Goal: Book appointment/travel/reservation

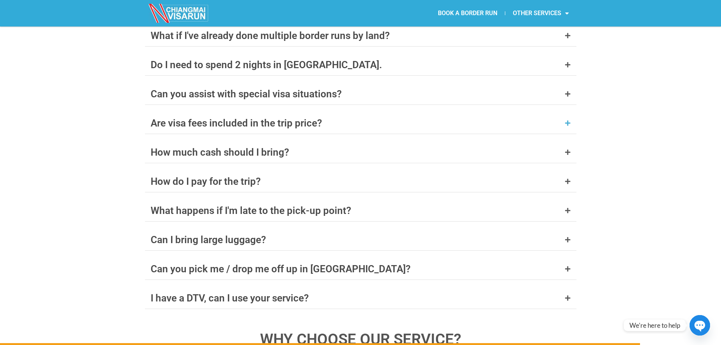
scroll to position [3256, 0]
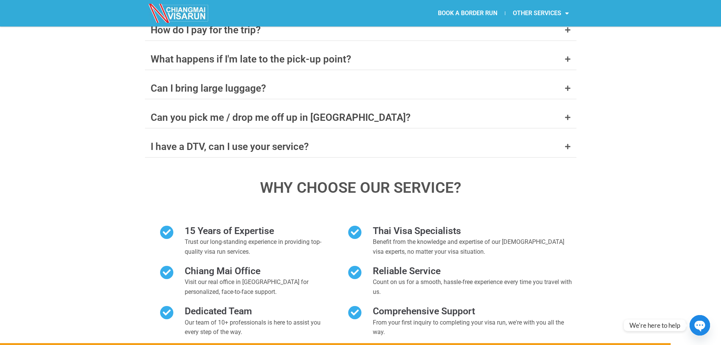
click at [197, 20] on img at bounding box center [179, 13] width 61 height 19
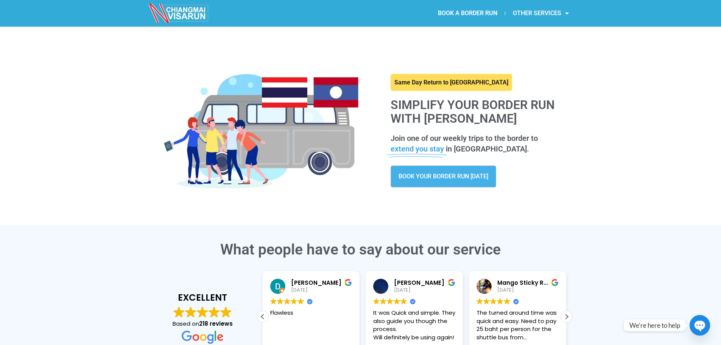
click at [538, 14] on link "OTHER SERVICES" at bounding box center [540, 13] width 71 height 17
click at [535, 14] on link "OTHER SERVICES" at bounding box center [540, 13] width 71 height 17
click at [436, 81] on link at bounding box center [452, 82] width 122 height 17
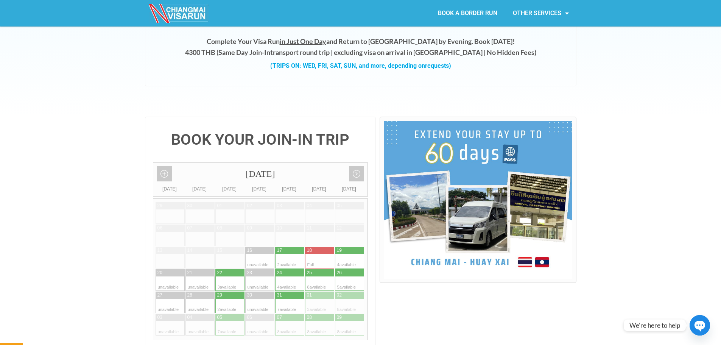
scroll to position [114, 0]
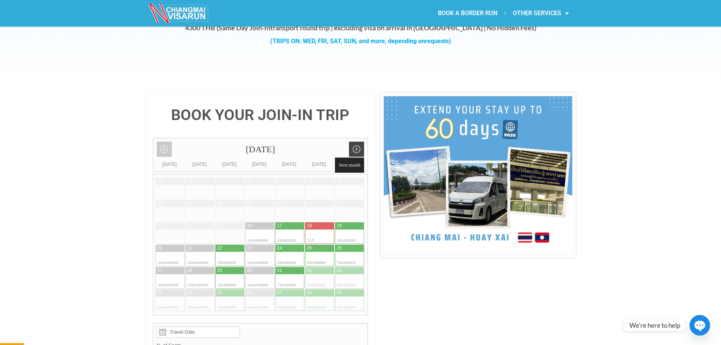
click at [354, 142] on link "Next month" at bounding box center [356, 149] width 15 height 15
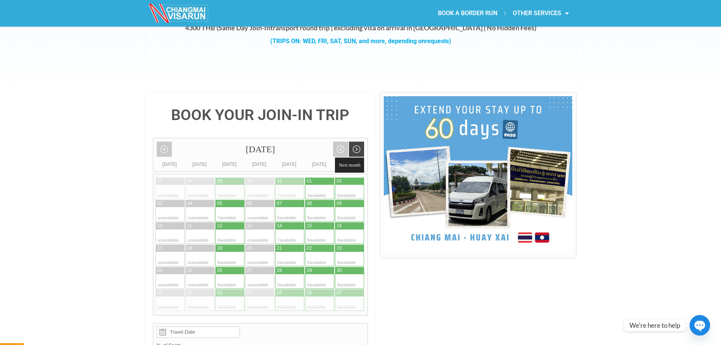
click at [355, 142] on link "Next month" at bounding box center [356, 149] width 15 height 15
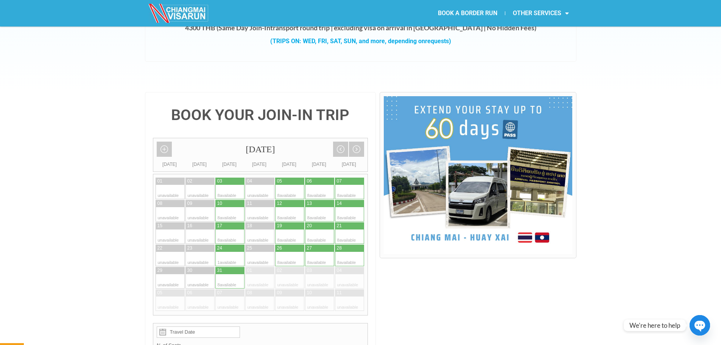
click at [236, 252] on div at bounding box center [237, 259] width 15 height 14
type input "24 December 2025"
radio input "true"
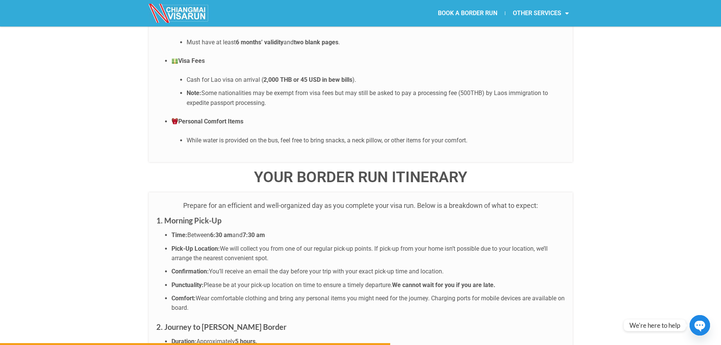
scroll to position [1895, 0]
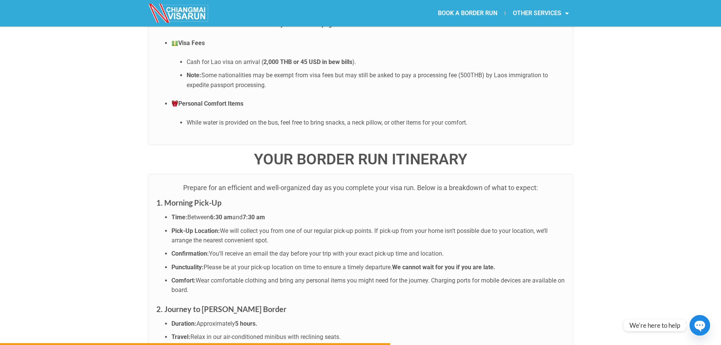
click at [192, 16] on img at bounding box center [179, 13] width 61 height 19
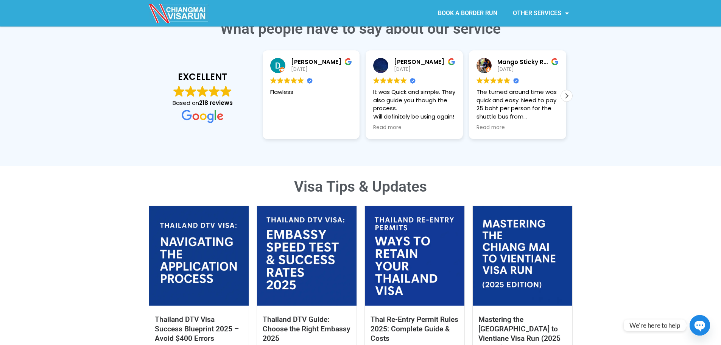
scroll to position [303, 0]
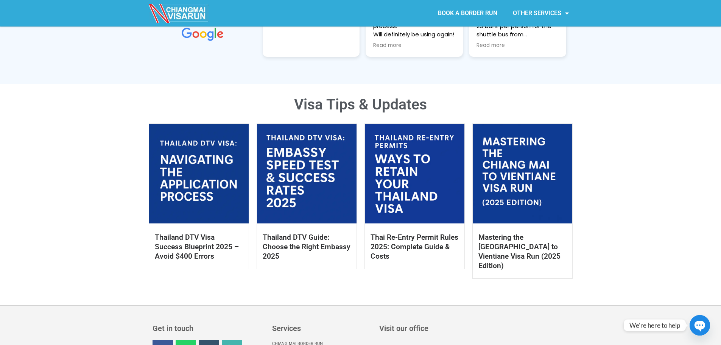
click at [528, 173] on link at bounding box center [523, 174] width 100 height 100
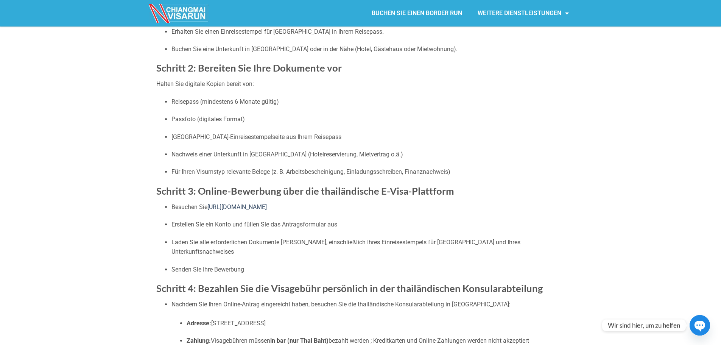
scroll to position [265, 0]
